Goal: Information Seeking & Learning: Learn about a topic

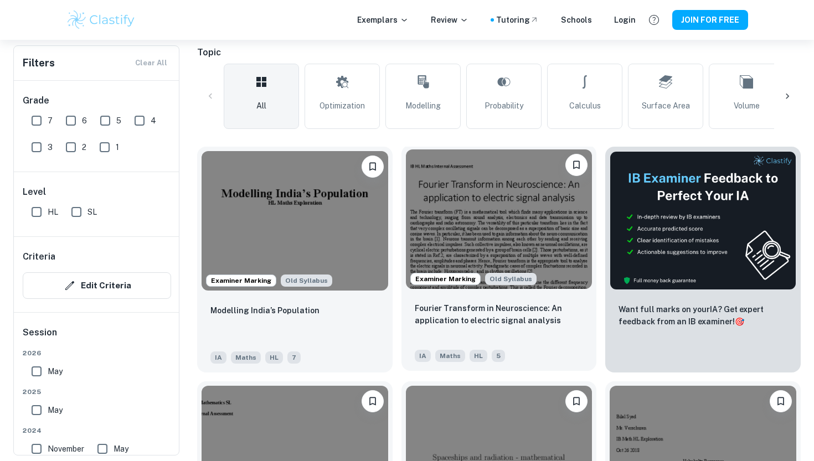
scroll to position [252, 0]
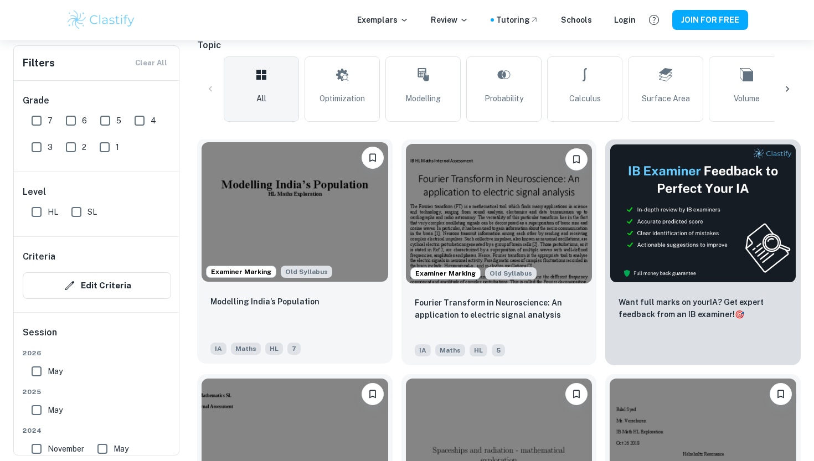
click at [309, 217] on img at bounding box center [295, 212] width 187 height 140
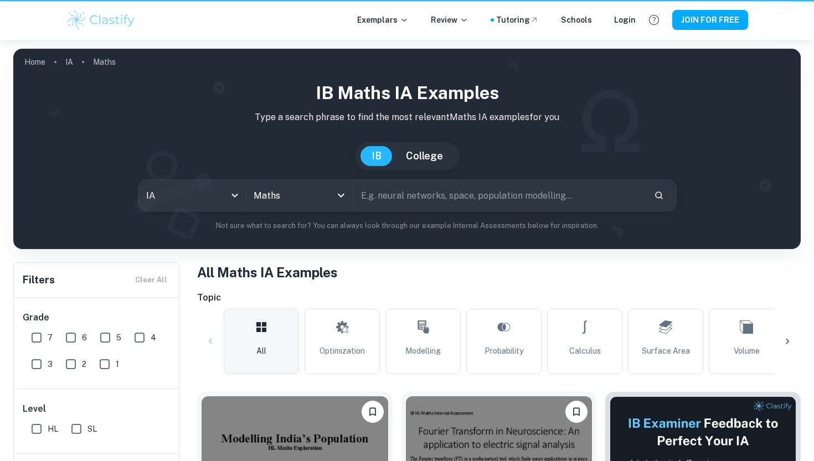
scroll to position [252, 0]
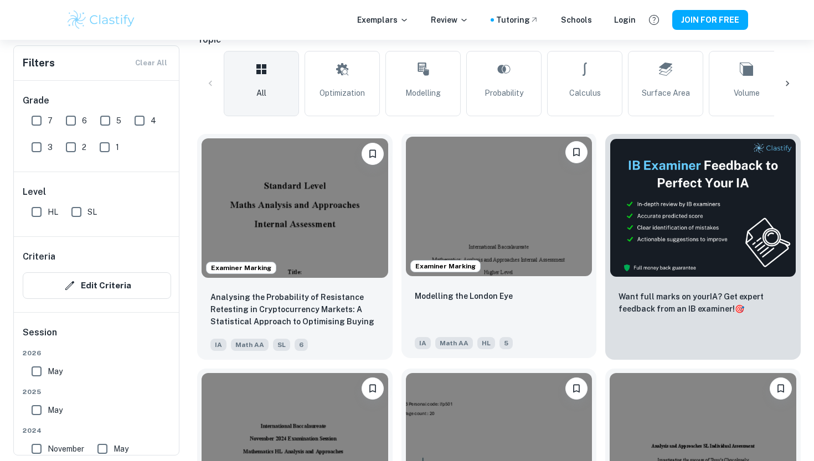
scroll to position [262, 0]
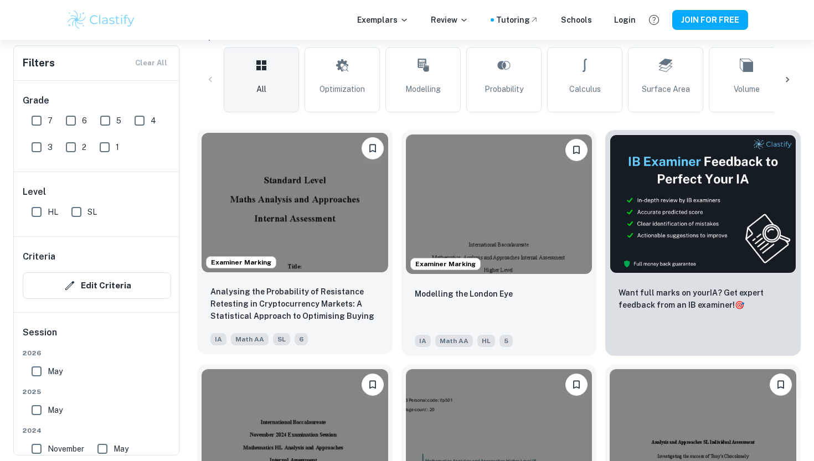
click at [333, 221] on img at bounding box center [295, 203] width 187 height 140
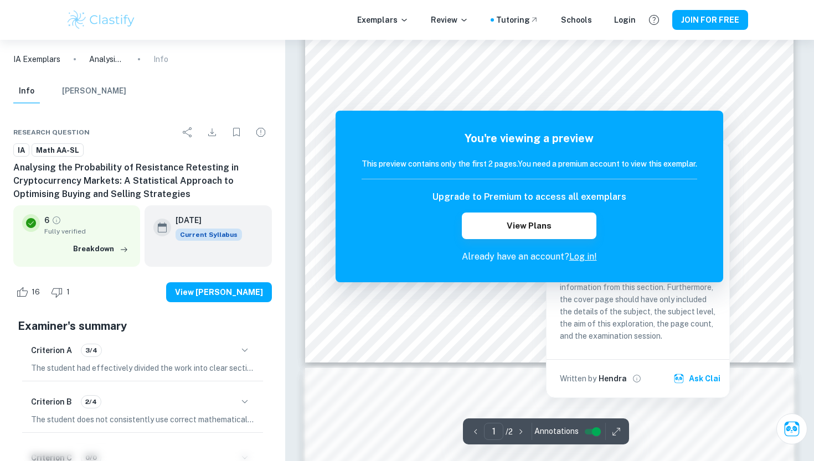
scroll to position [418, 0]
